Goal: Information Seeking & Learning: Stay updated

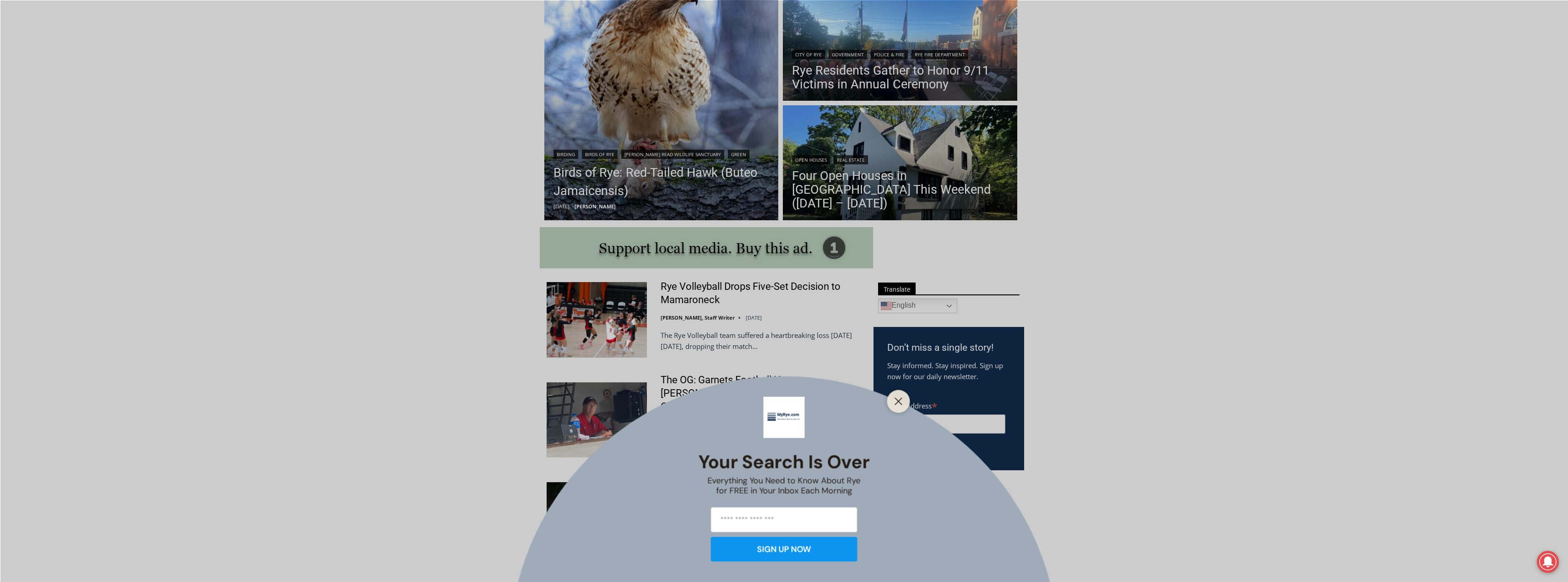
scroll to position [275, 0]
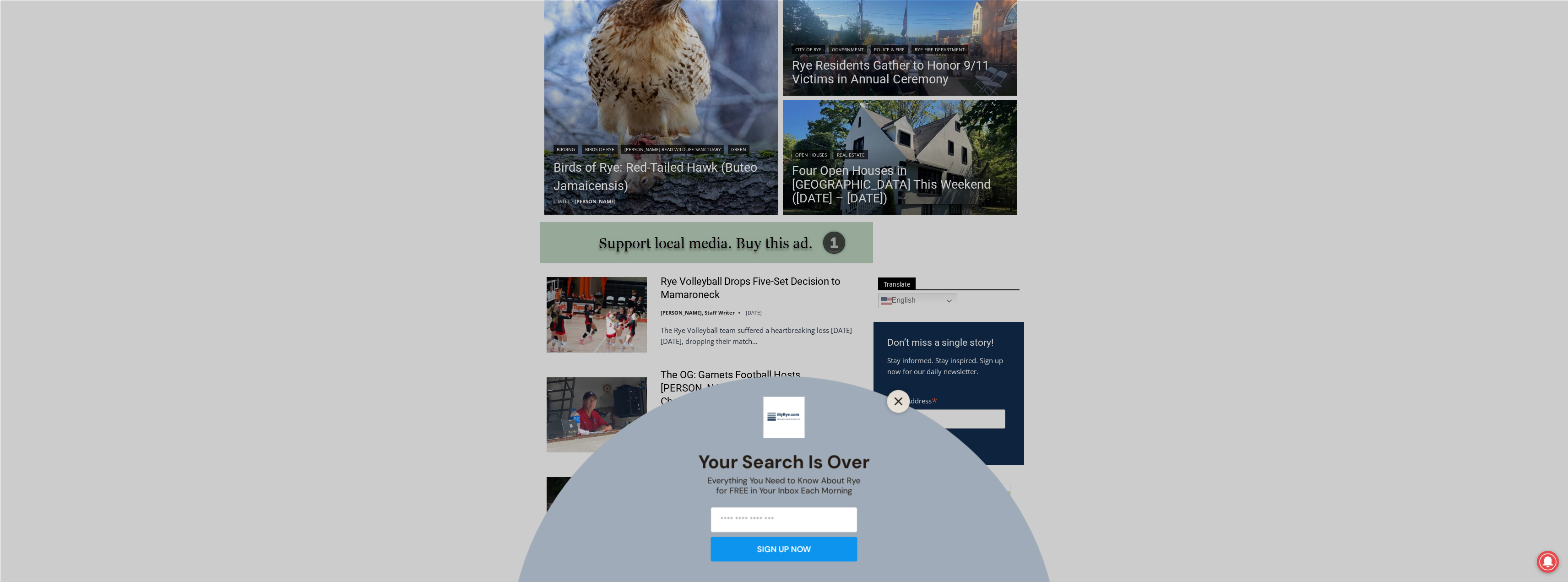
click at [899, 398] on icon "Close" at bounding box center [899, 401] width 8 height 8
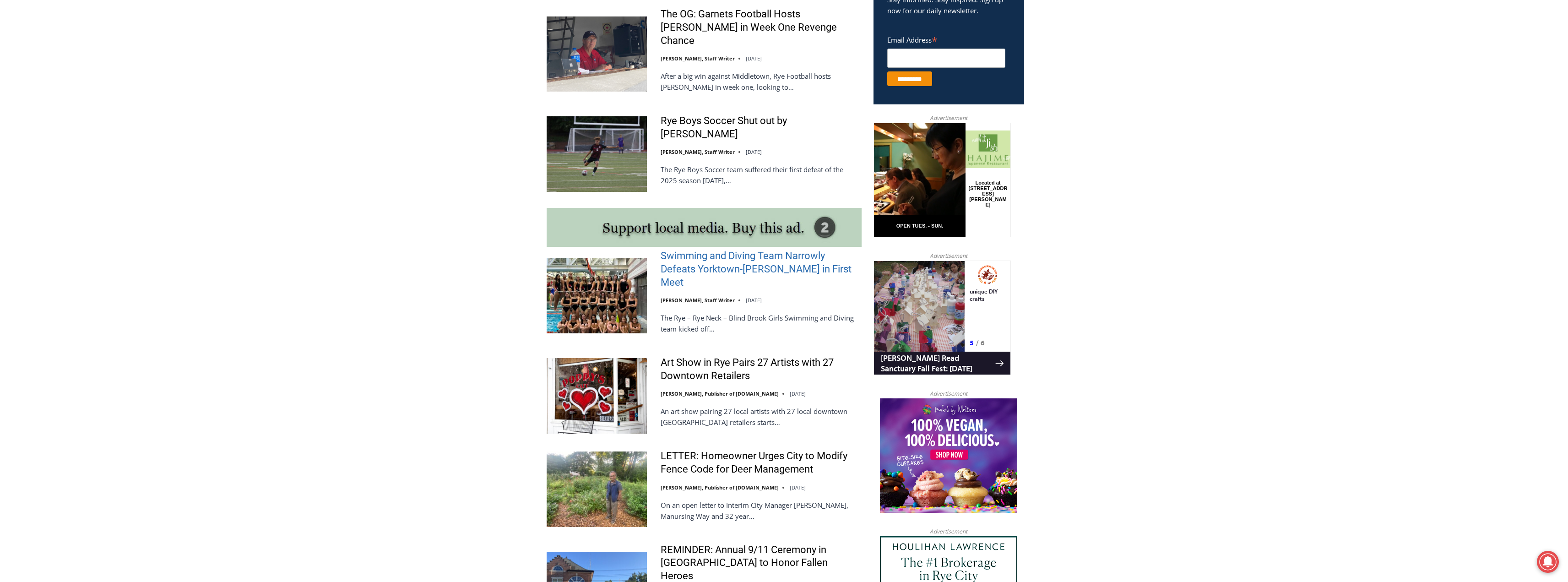
scroll to position [641, 0]
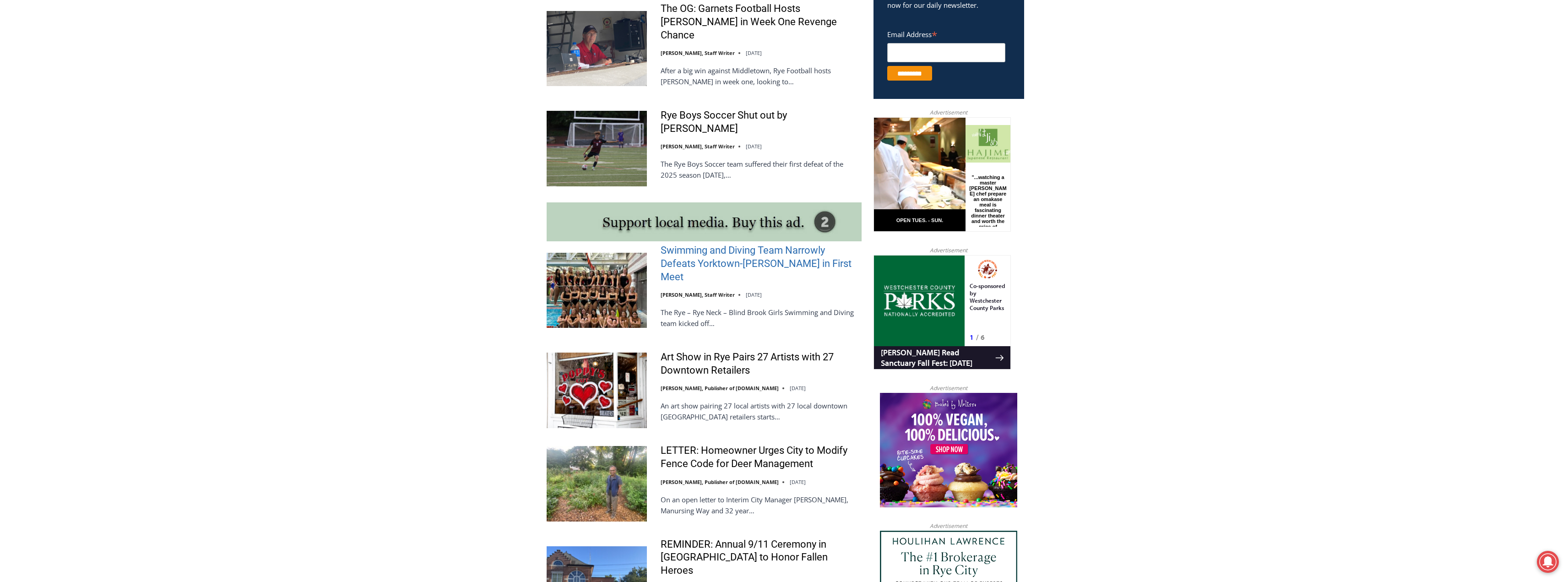
click at [706, 250] on link "Swimming and Diving Team Narrowly Defeats Yorktown-[PERSON_NAME] in First Meet" at bounding box center [761, 264] width 201 height 39
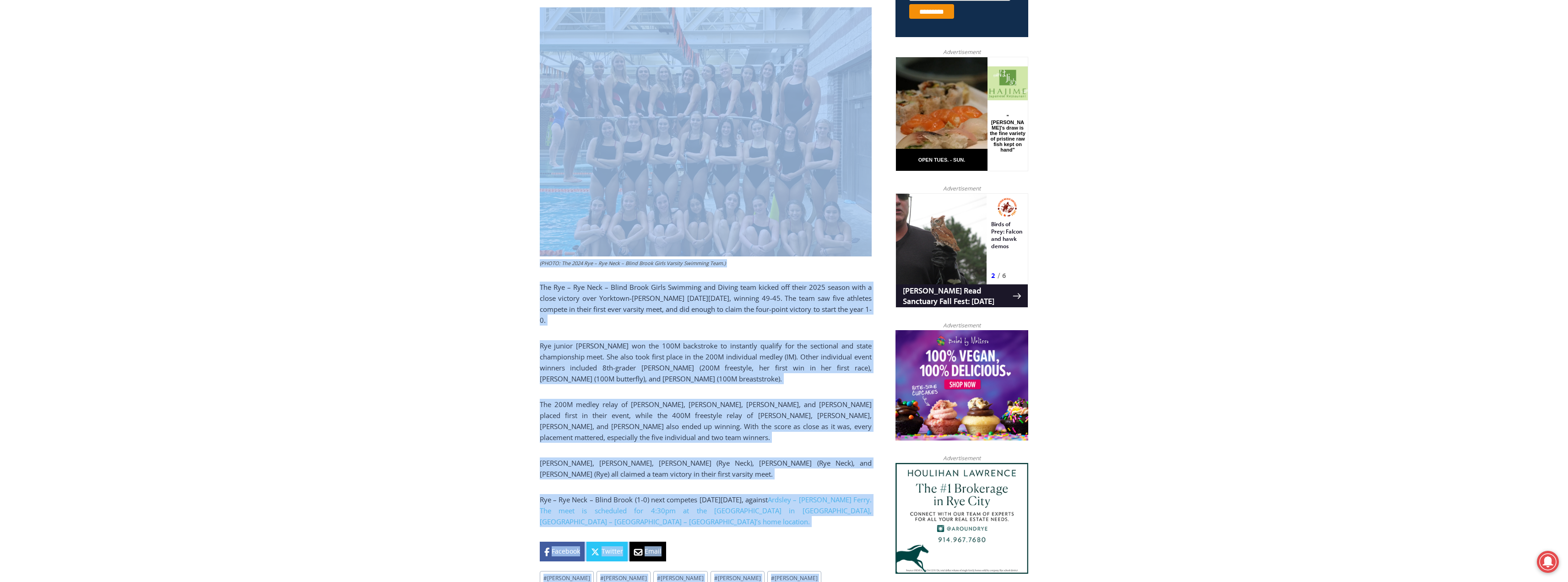
scroll to position [717, 0]
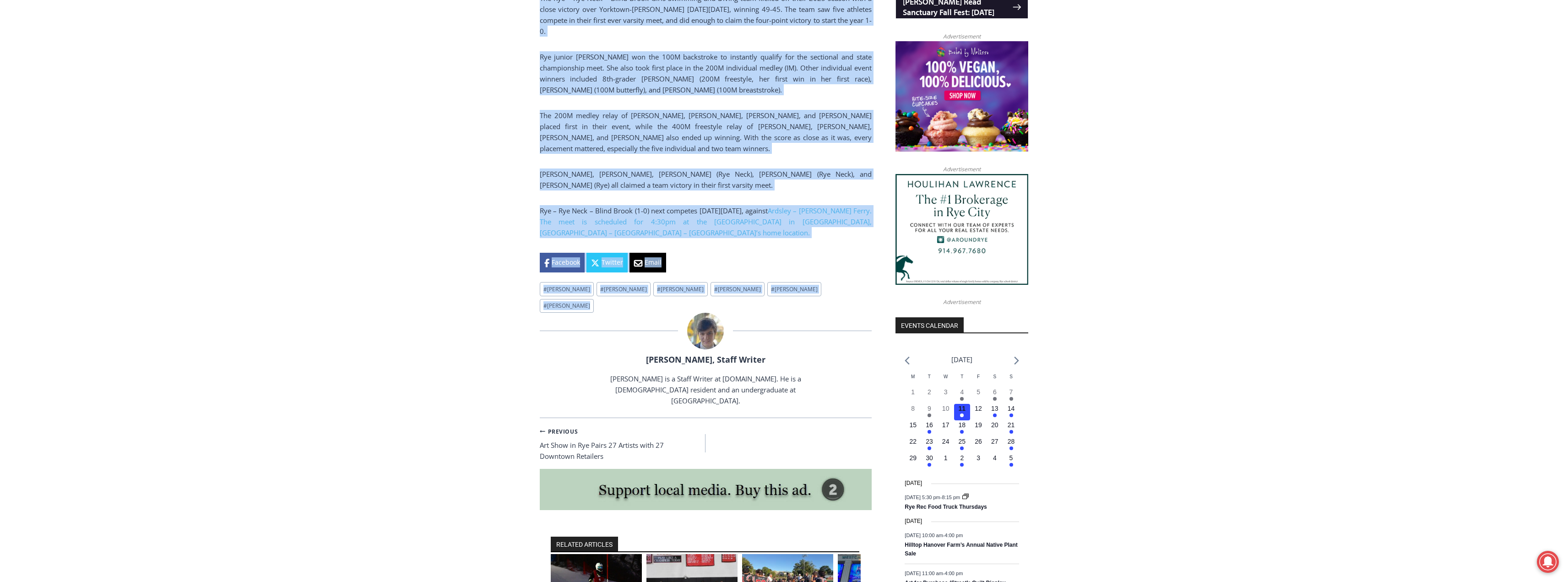
drag, startPoint x: 541, startPoint y: 353, endPoint x: 686, endPoint y: 229, distance: 190.8
copy div "Swimming and Diving Team Narrowly Defeats Yorktown-Somers in First Meet By Char…"
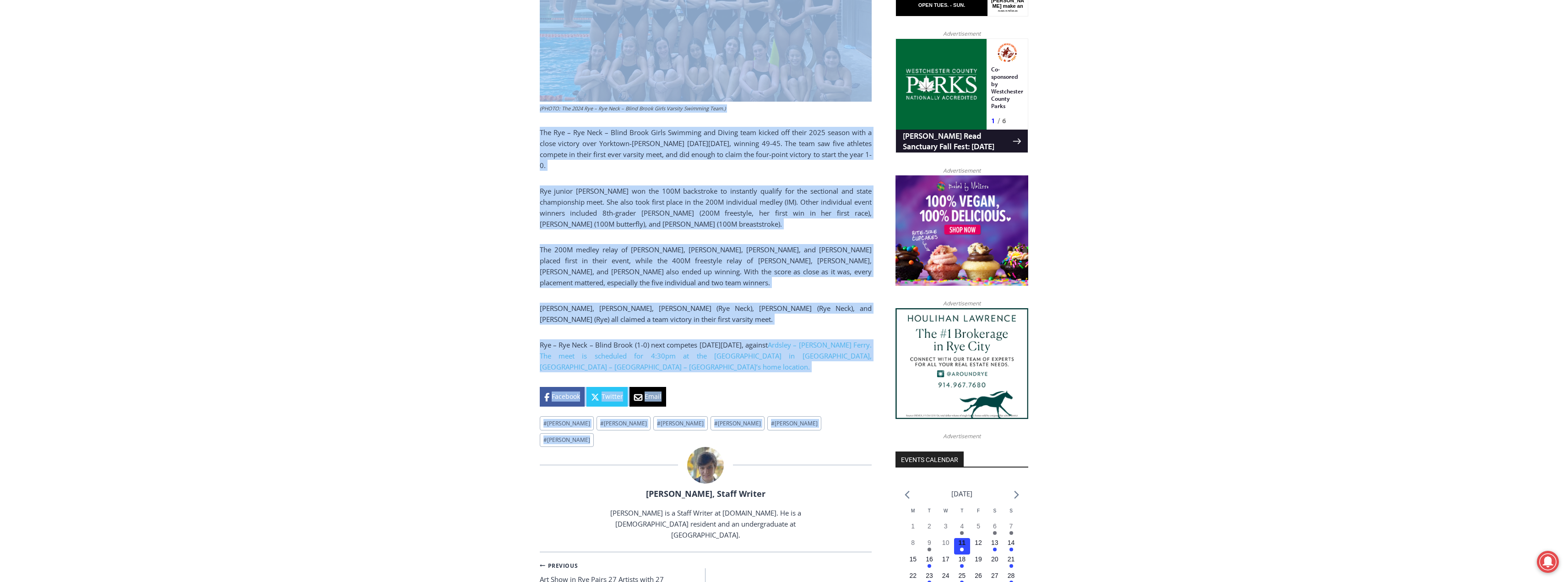
scroll to position [579, 0]
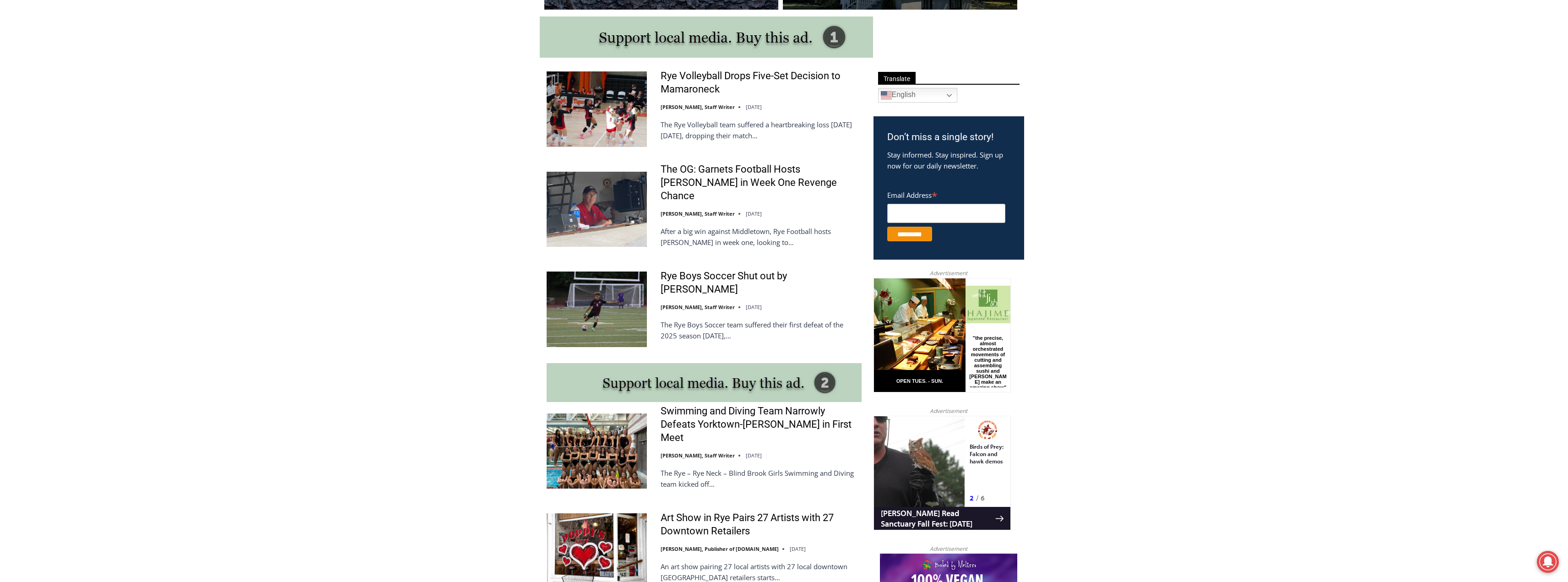
scroll to position [458, 0]
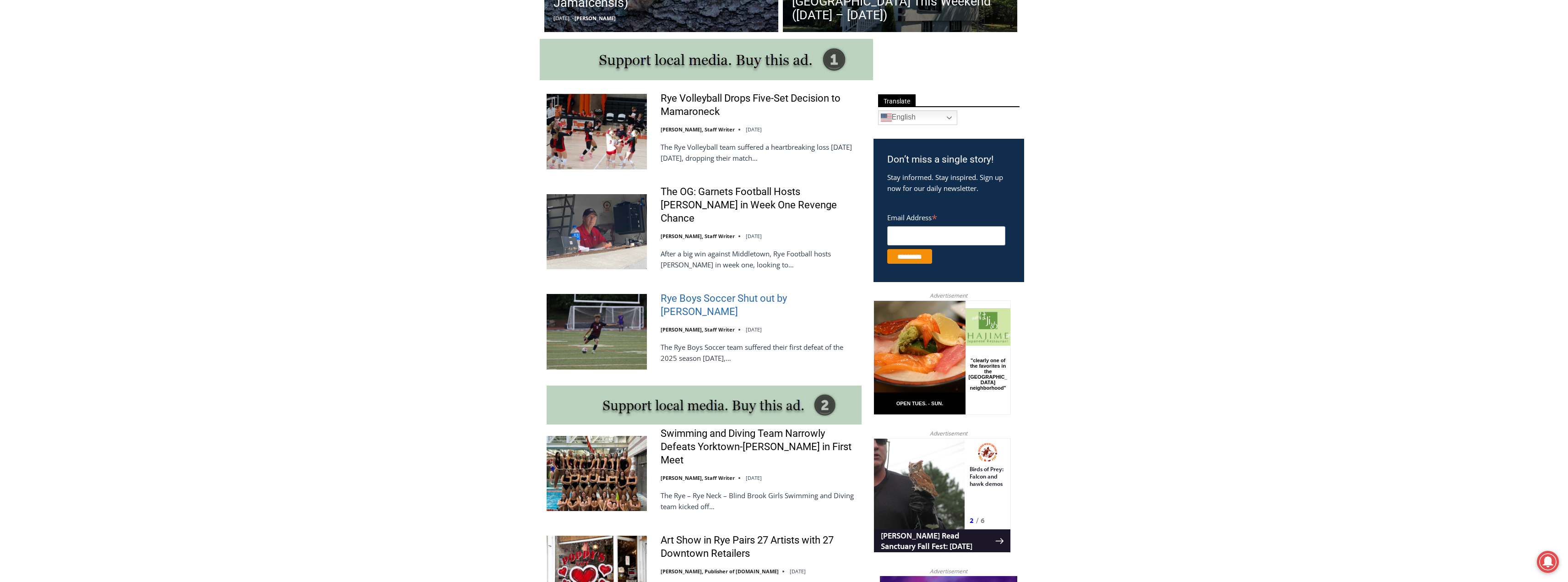
click at [722, 293] on link "Rye Boys Soccer Shut out by [PERSON_NAME]" at bounding box center [761, 305] width 201 height 26
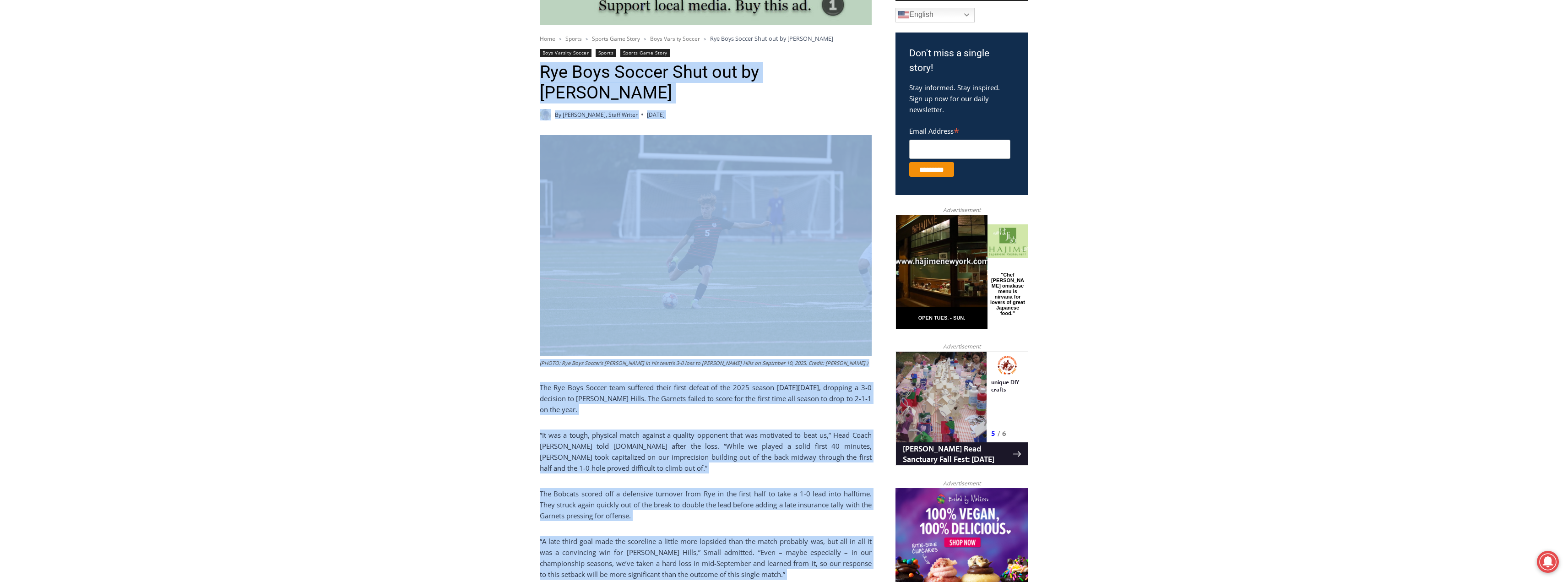
scroll to position [394, 0]
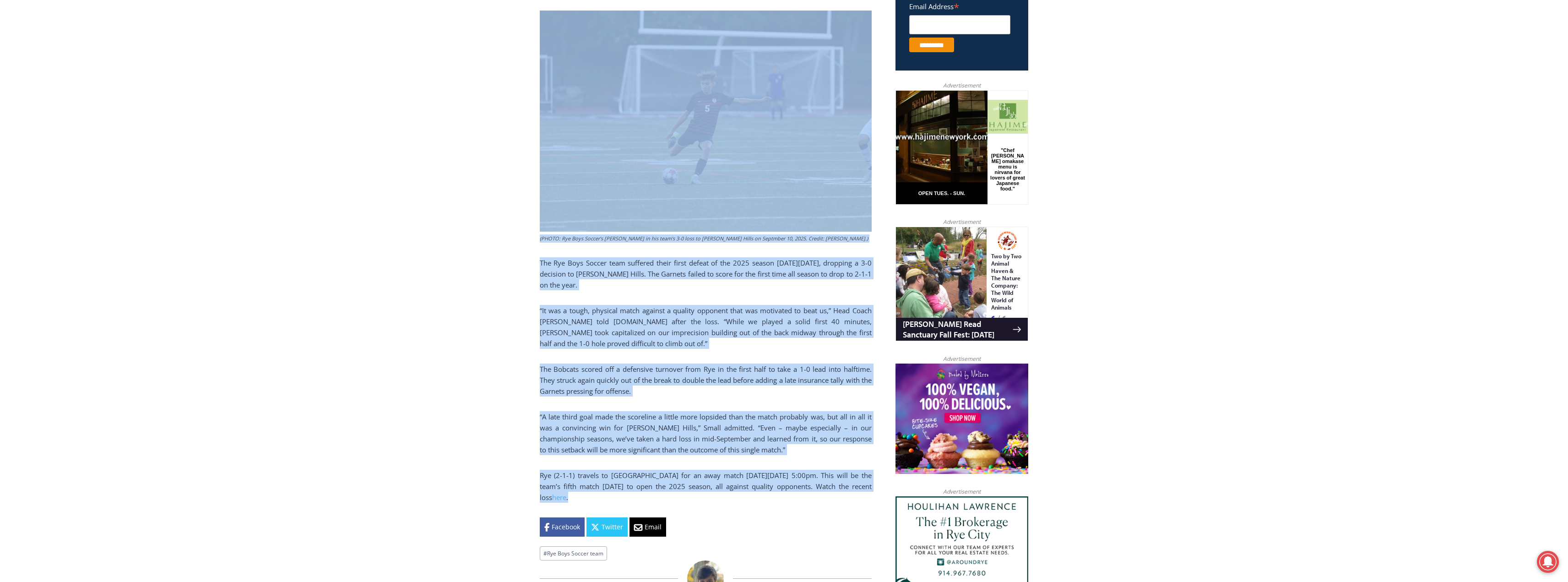
drag, startPoint x: 540, startPoint y: 343, endPoint x: 727, endPoint y: 477, distance: 230.1
click at [727, 477] on div "Home > Sports > Sports Game Story > Boys Varsity Soccer > Rye Boys Soccer Shut …" at bounding box center [705, 235] width 332 height 651
copy div "Rye Boys Soccer Shut out by Byram Hills By Charlie Morris, Staff Writer Septemb…"
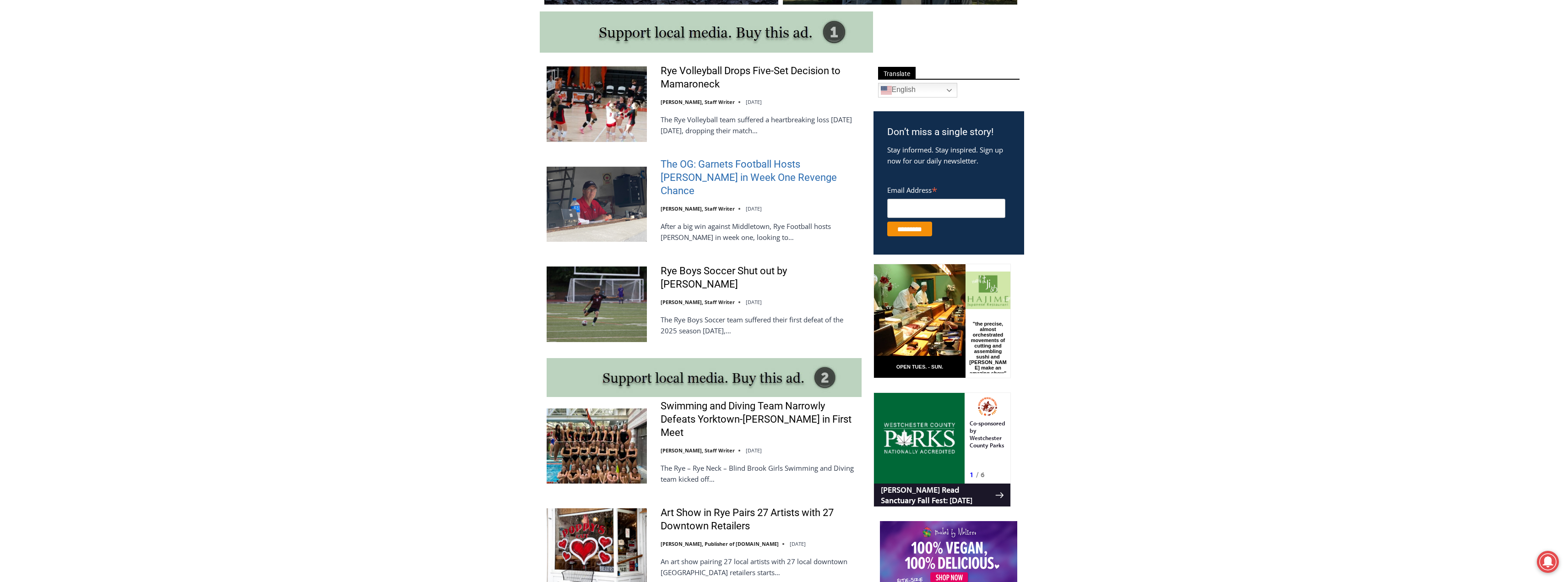
click at [712, 165] on link "The OG: Garnets Football Hosts [PERSON_NAME] in Week One Revenge Chance" at bounding box center [761, 177] width 201 height 39
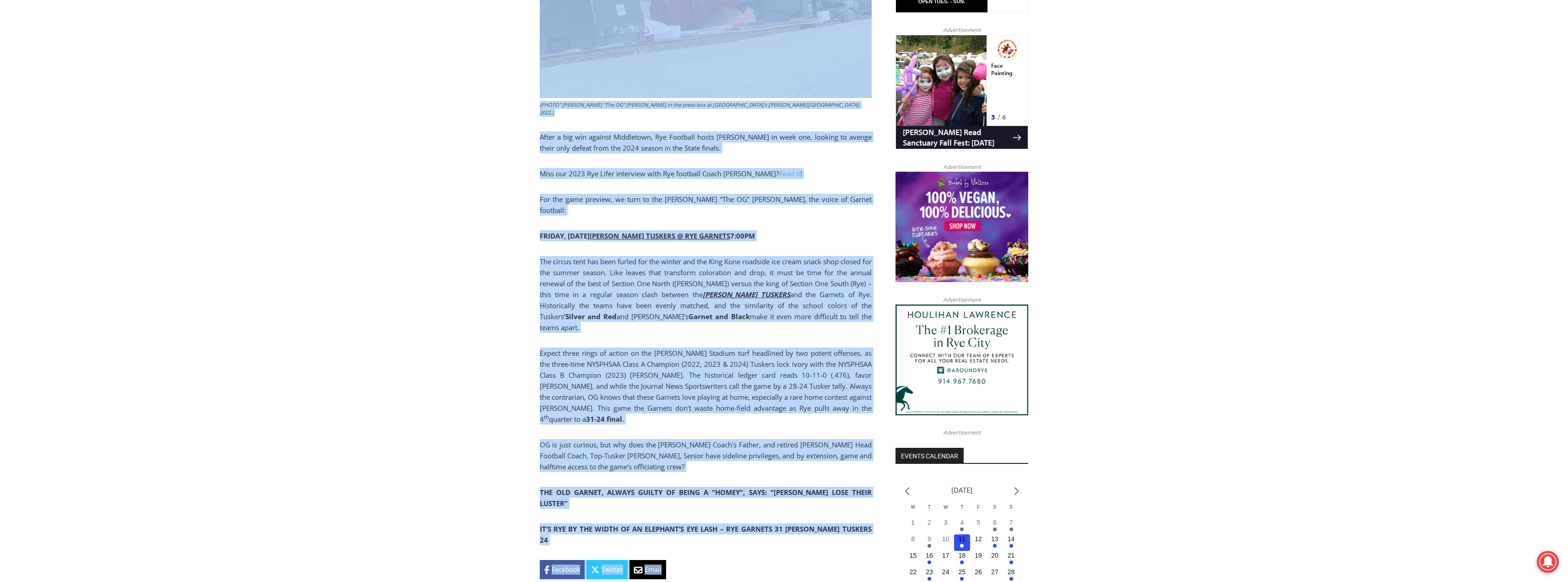
scroll to position [941, 0]
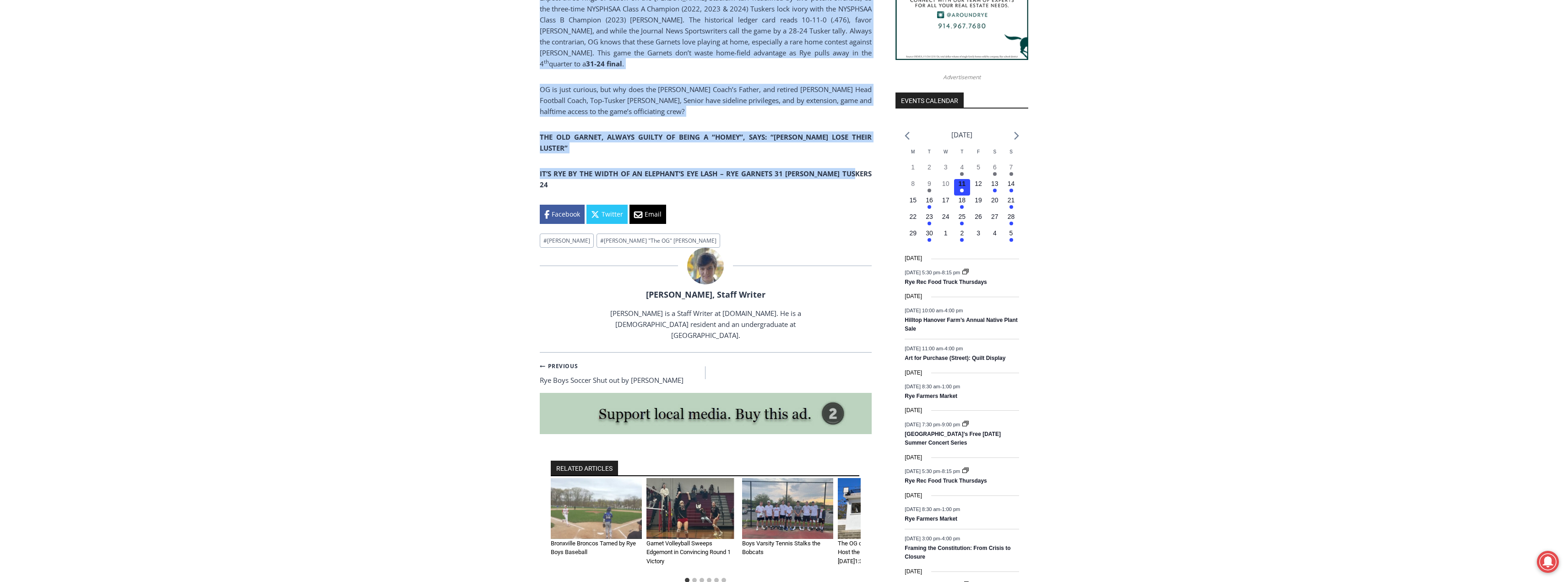
drag, startPoint x: 542, startPoint y: 353, endPoint x: 866, endPoint y: 109, distance: 405.6
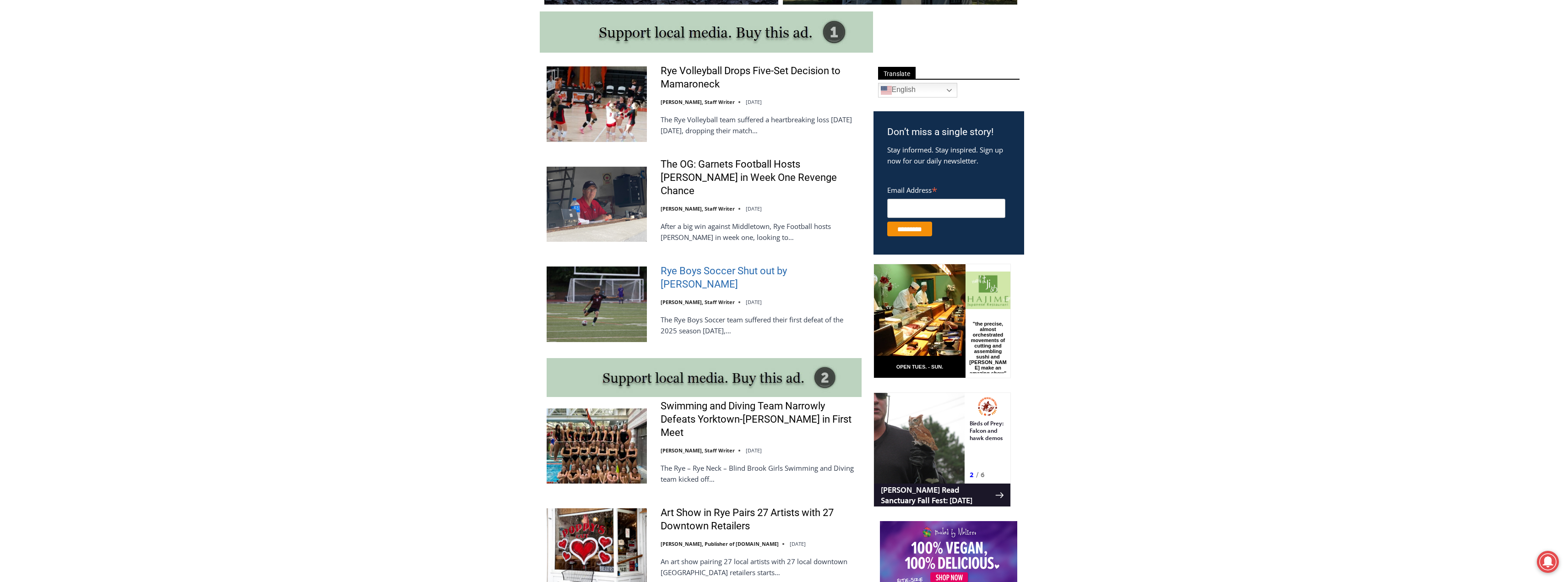
click at [739, 264] on link "Rye Boys Soccer Shut out by [PERSON_NAME]" at bounding box center [761, 277] width 201 height 26
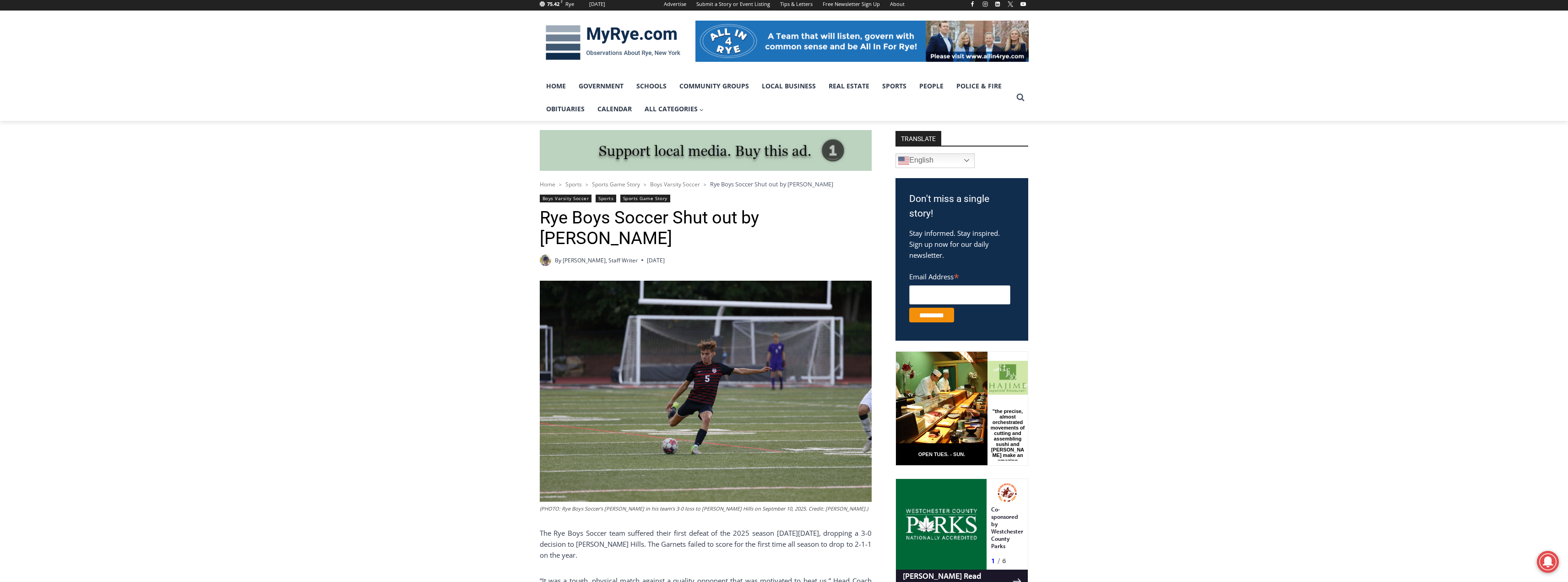
scroll to position [183, 0]
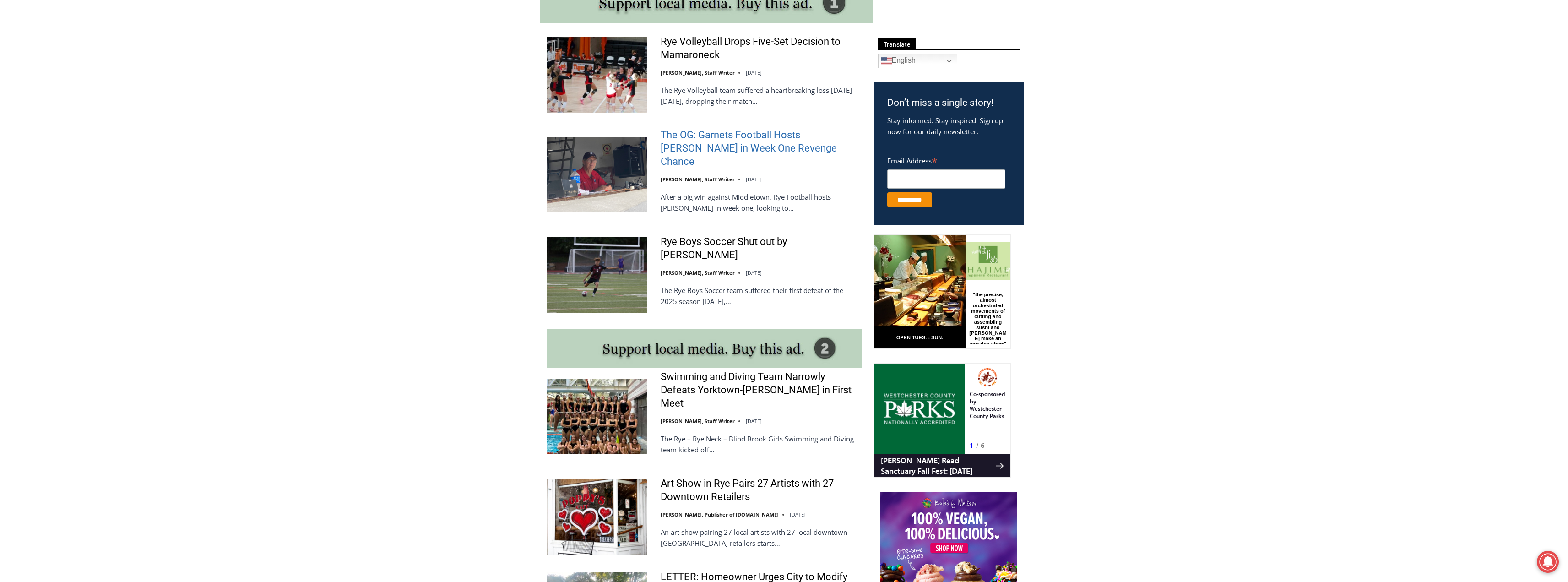
scroll to position [467, 0]
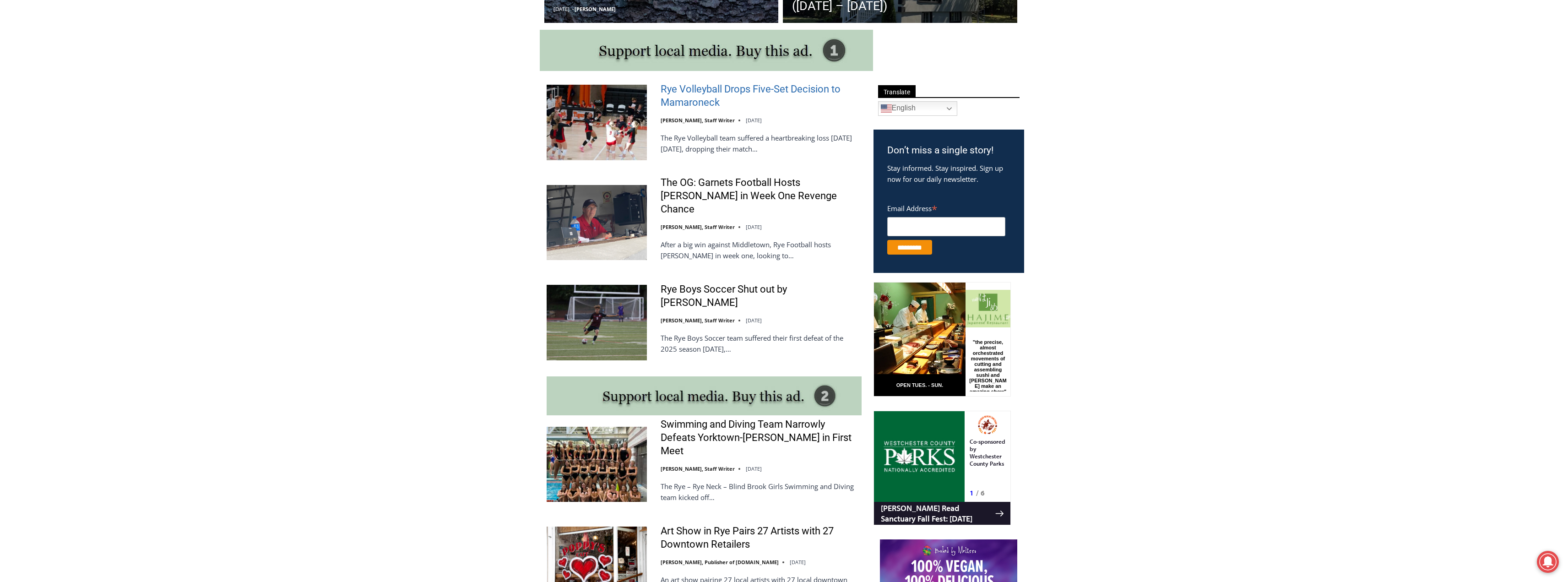
click at [752, 89] on link "Rye Volleyball Drops Five-Set Decision to Mamaroneck" at bounding box center [761, 96] width 201 height 26
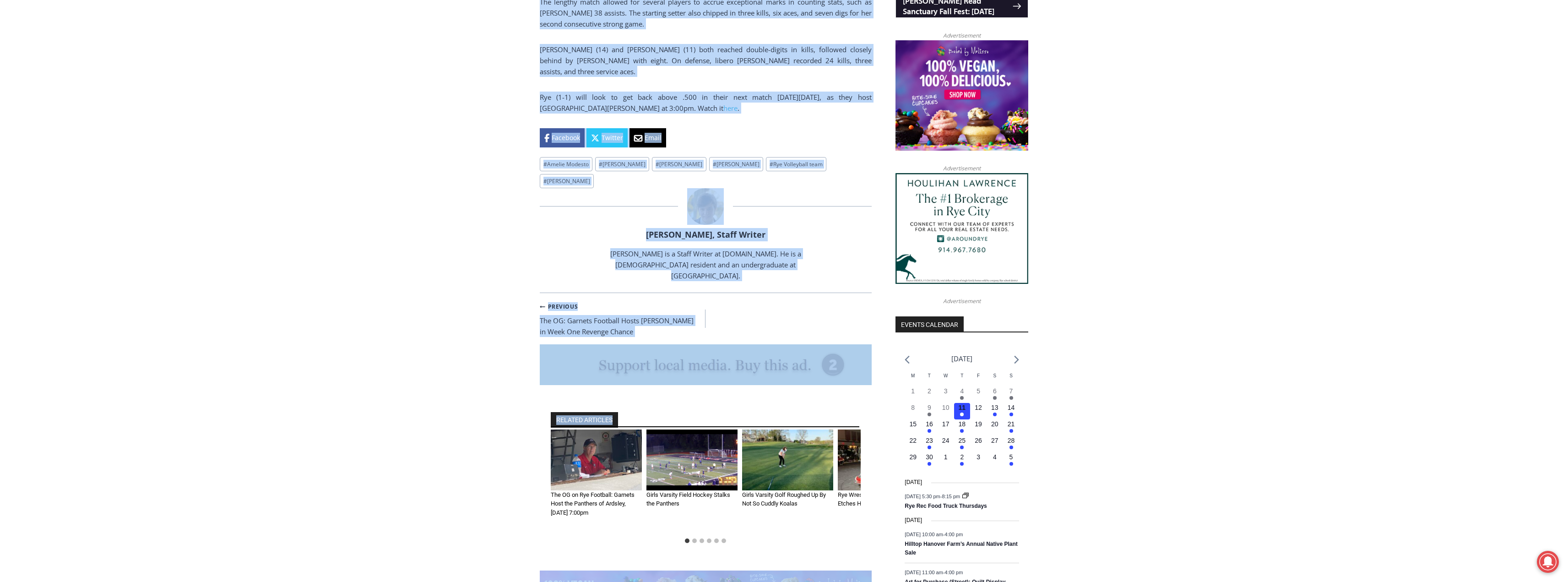
scroll to position [721, 0]
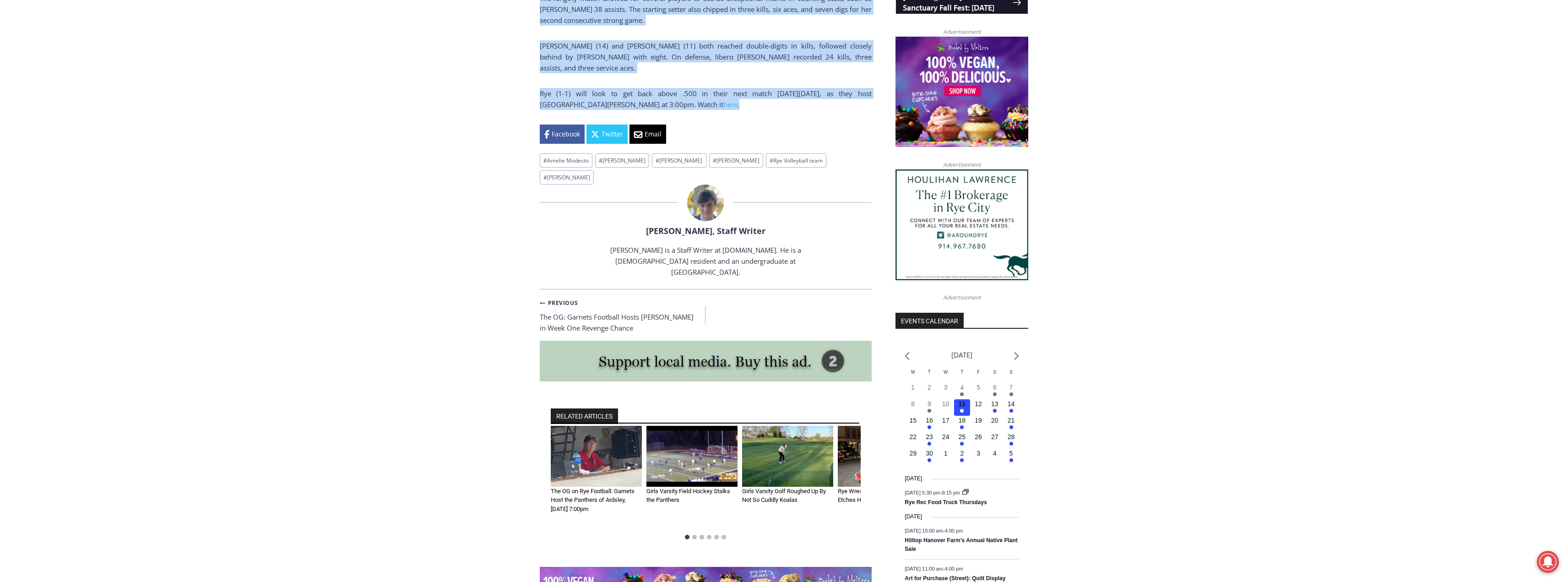
drag, startPoint x: 540, startPoint y: 208, endPoint x: 764, endPoint y: 109, distance: 244.9
copy div "Rye Volleyball Drops Five-Set Decision to Mamaroneck By Charlie Morris, Staff W…"
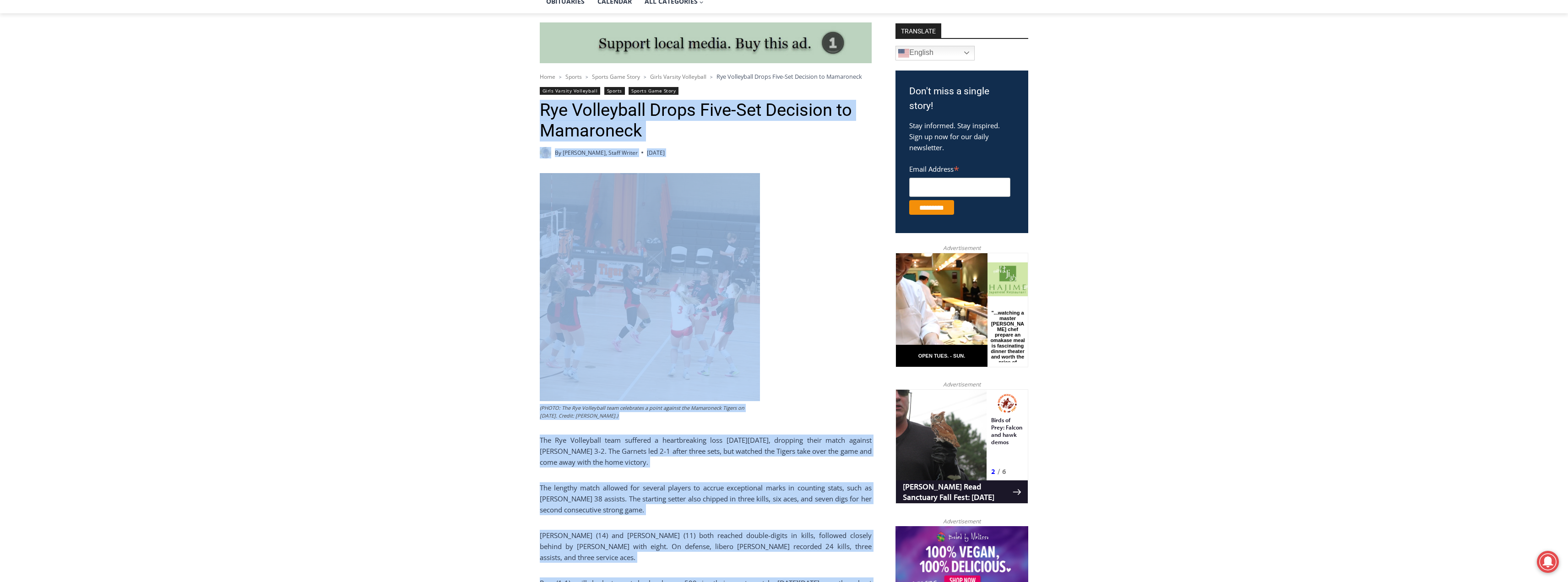
scroll to position [217, 0]
